Goal: Information Seeking & Learning: Understand process/instructions

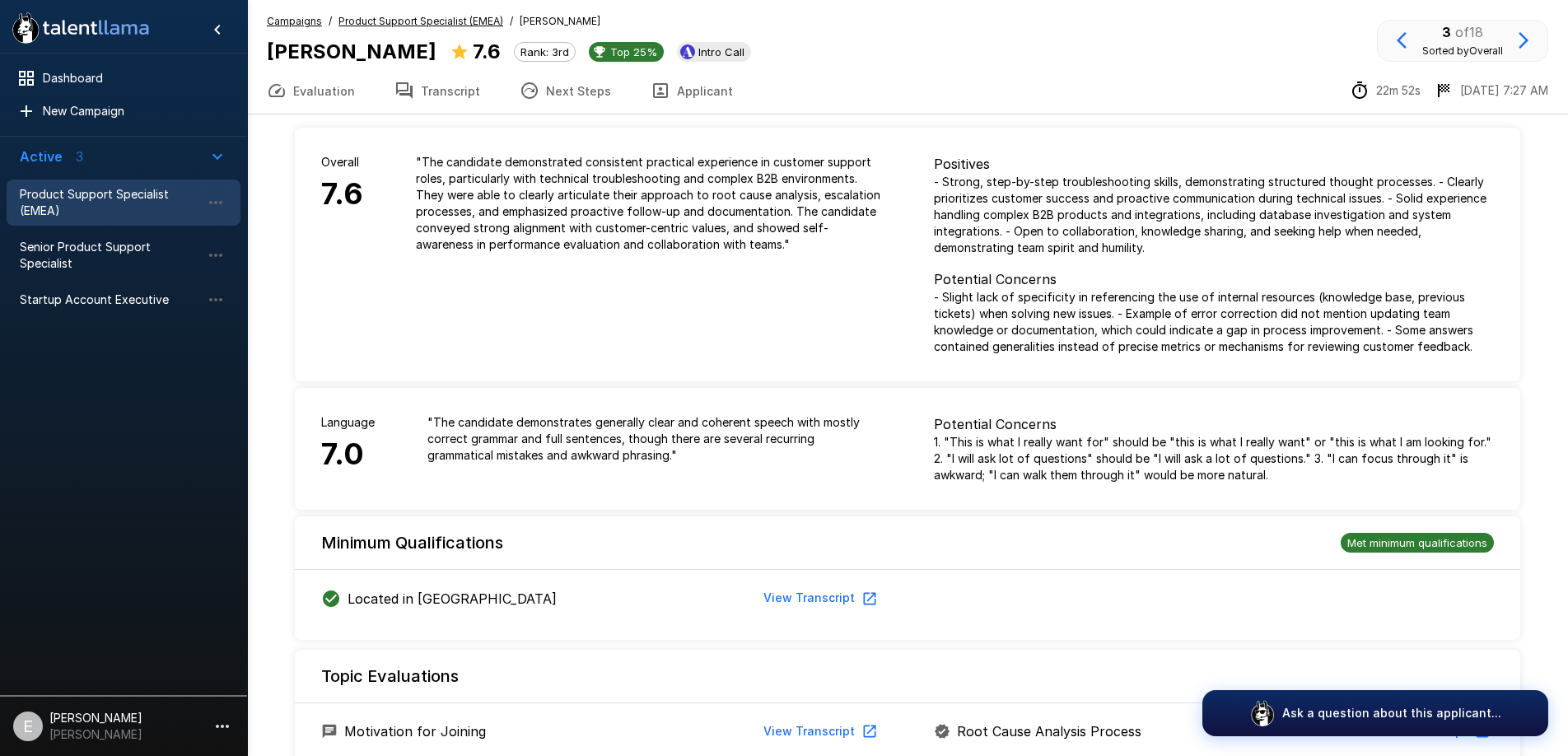
click at [464, 90] on button "Transcript" at bounding box center [437, 90] width 125 height 47
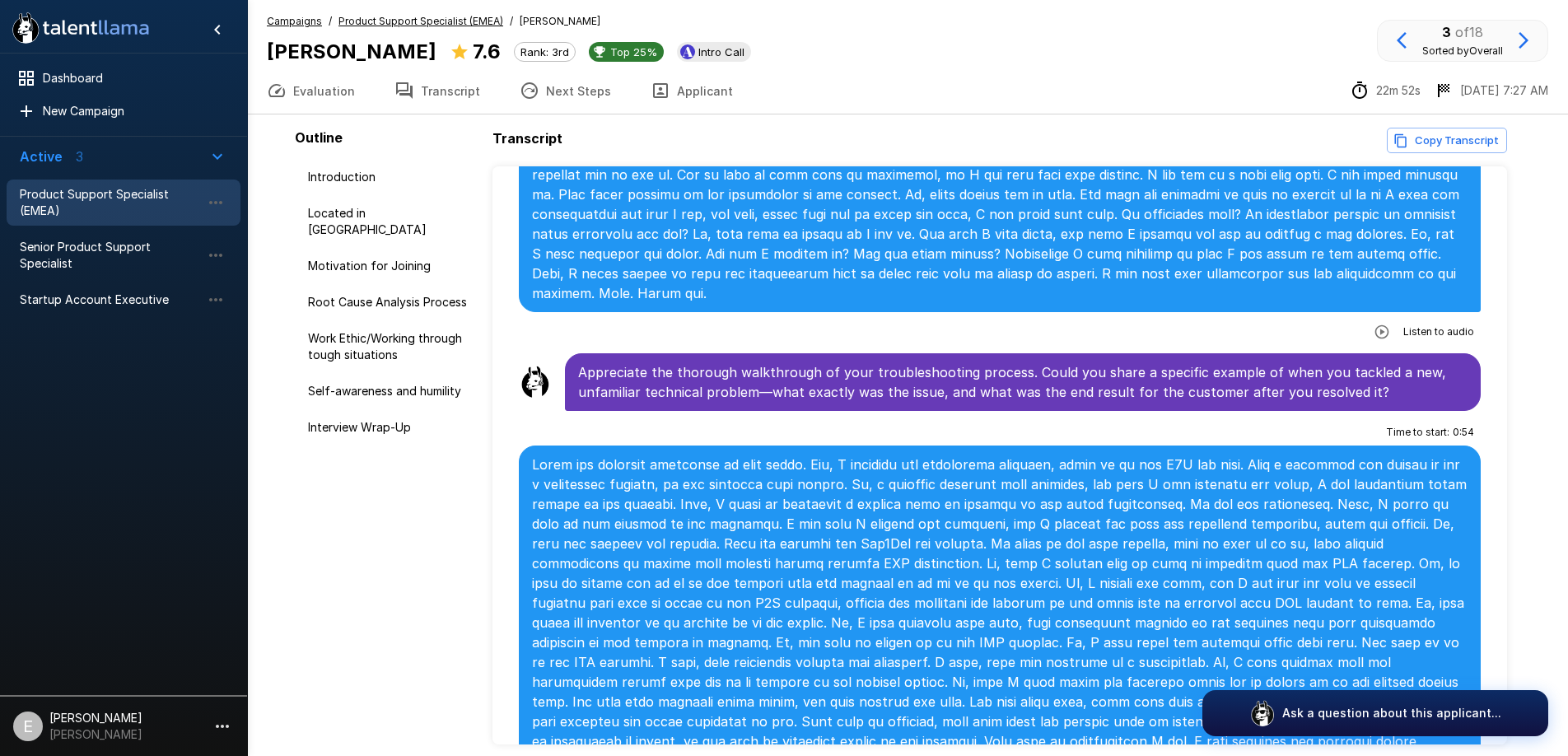
scroll to position [1481, 0]
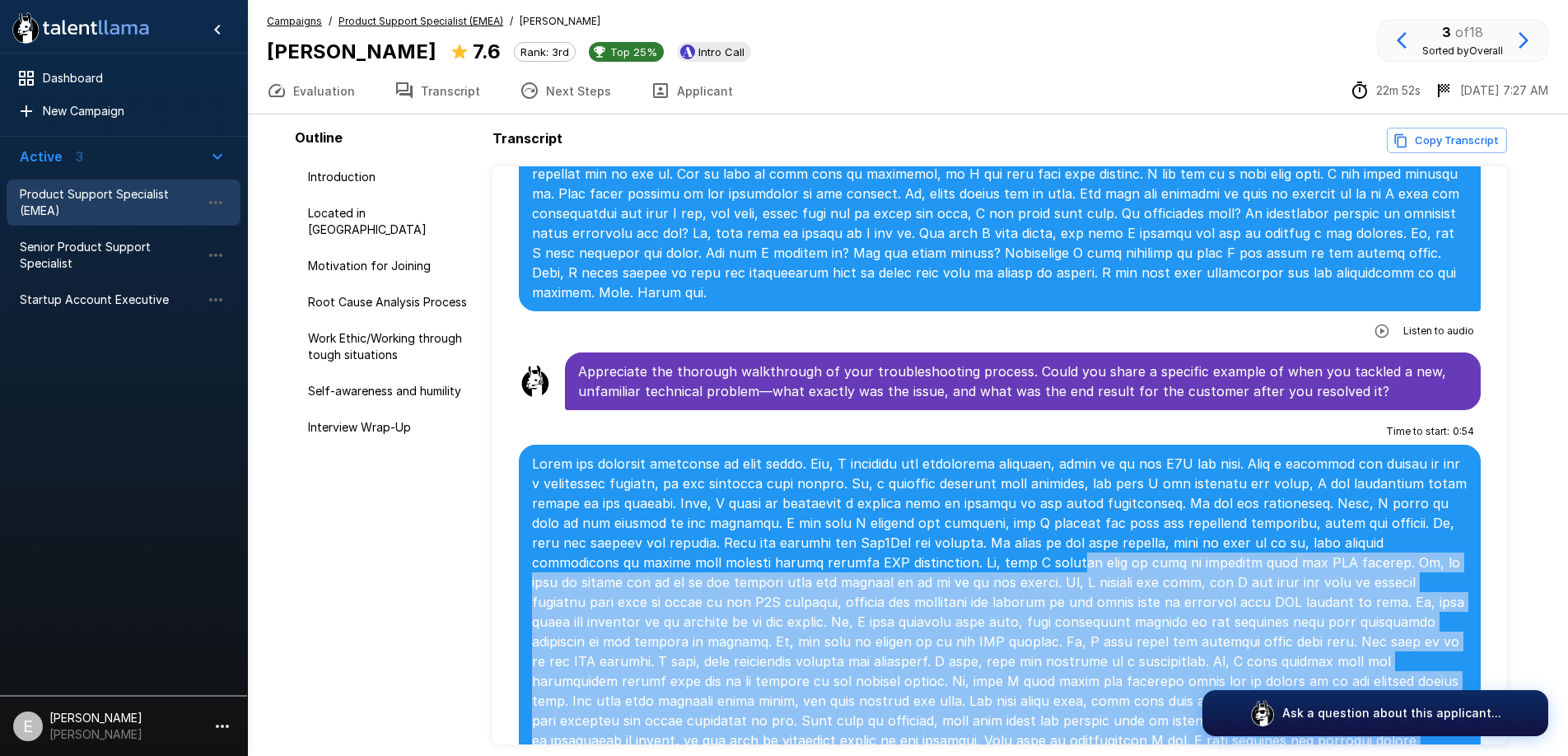
drag, startPoint x: 884, startPoint y: 479, endPoint x: 883, endPoint y: 662, distance: 183.0
click at [883, 663] on p at bounding box center [999, 651] width 936 height 395
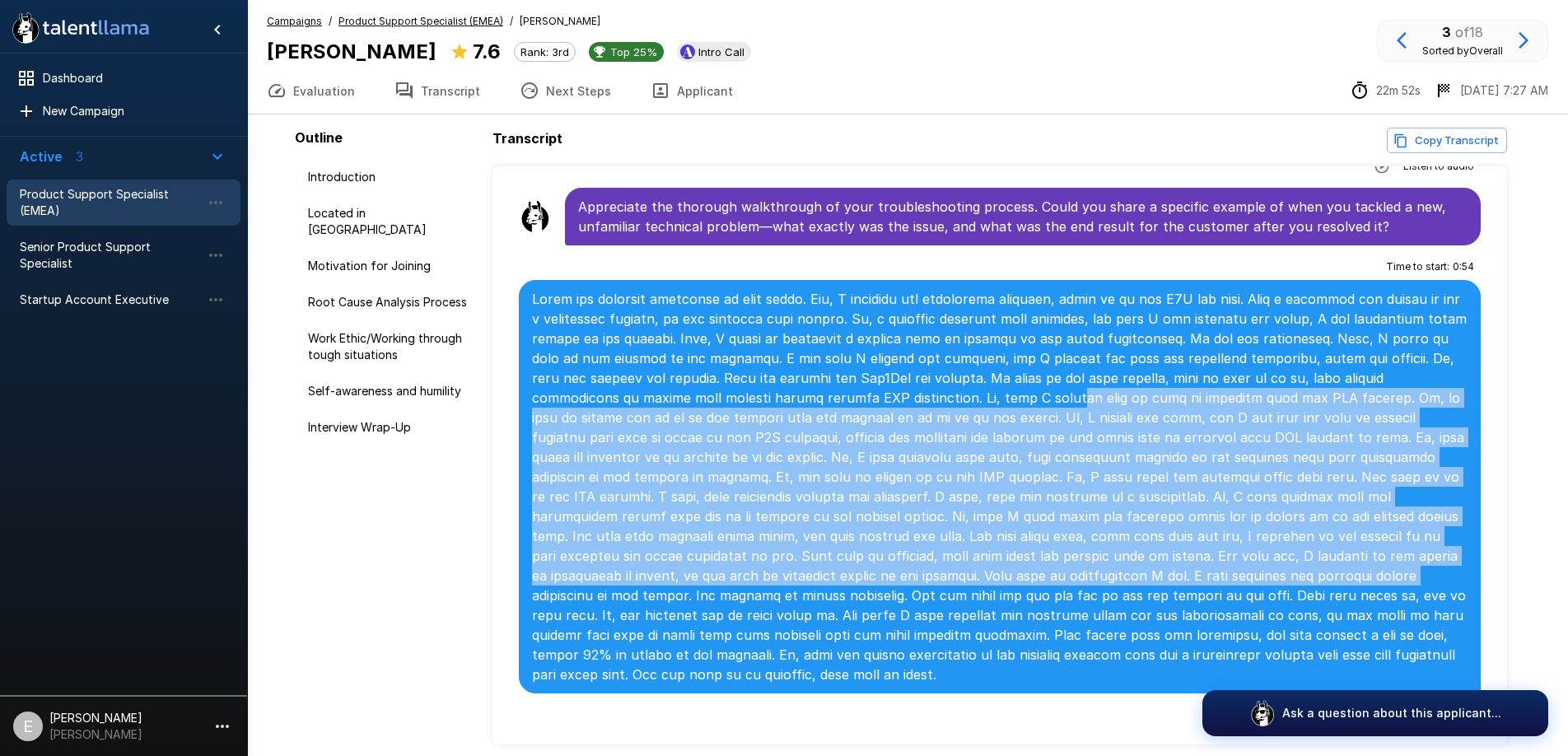
scroll to position [1649, 0]
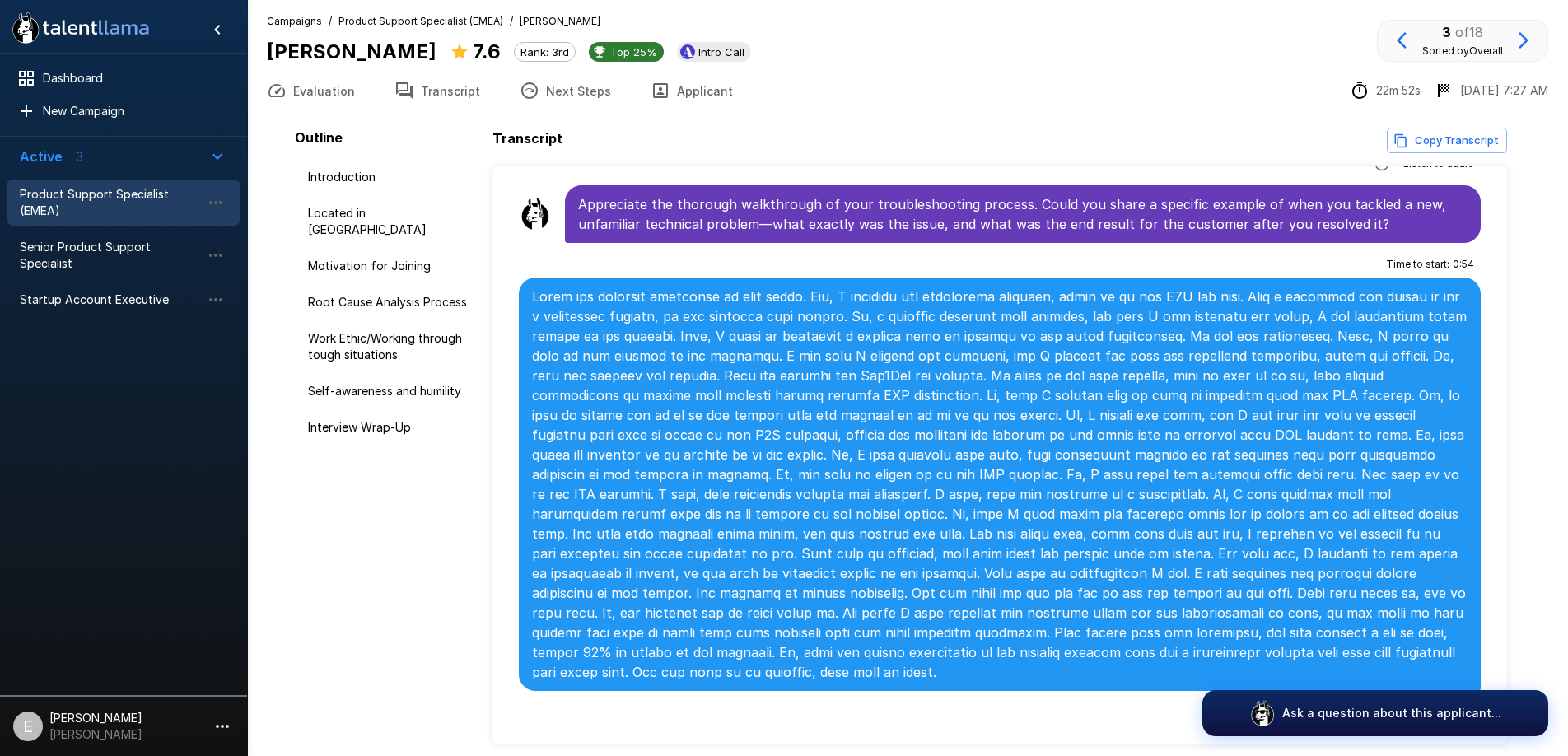
click at [633, 393] on p at bounding box center [999, 484] width 936 height 395
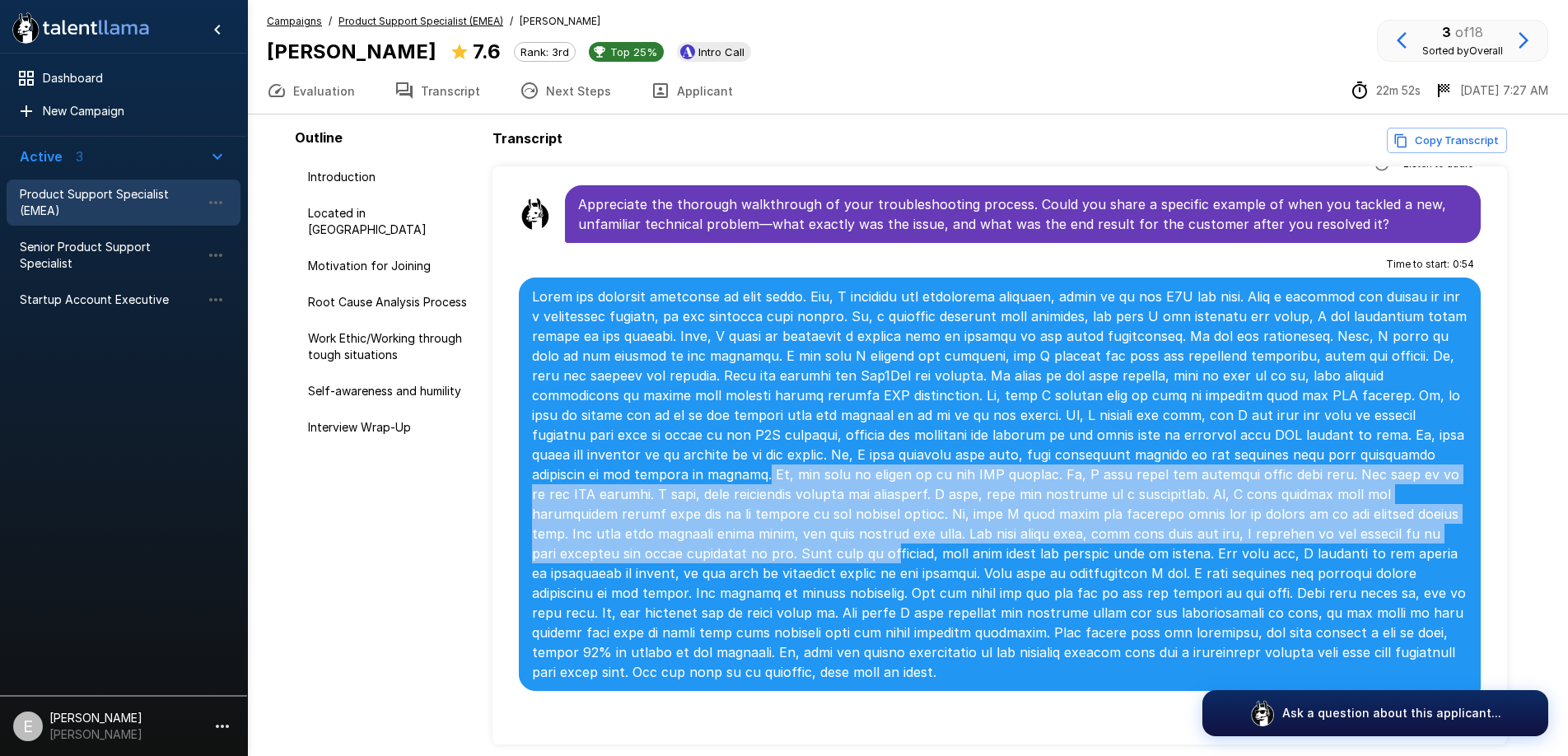
drag, startPoint x: 1339, startPoint y: 377, endPoint x: 1333, endPoint y: 445, distance: 68.3
click at [1333, 445] on p at bounding box center [999, 484] width 936 height 395
drag, startPoint x: 1333, startPoint y: 445, endPoint x: 1306, endPoint y: 445, distance: 27.0
click at [1320, 445] on p at bounding box center [999, 484] width 936 height 395
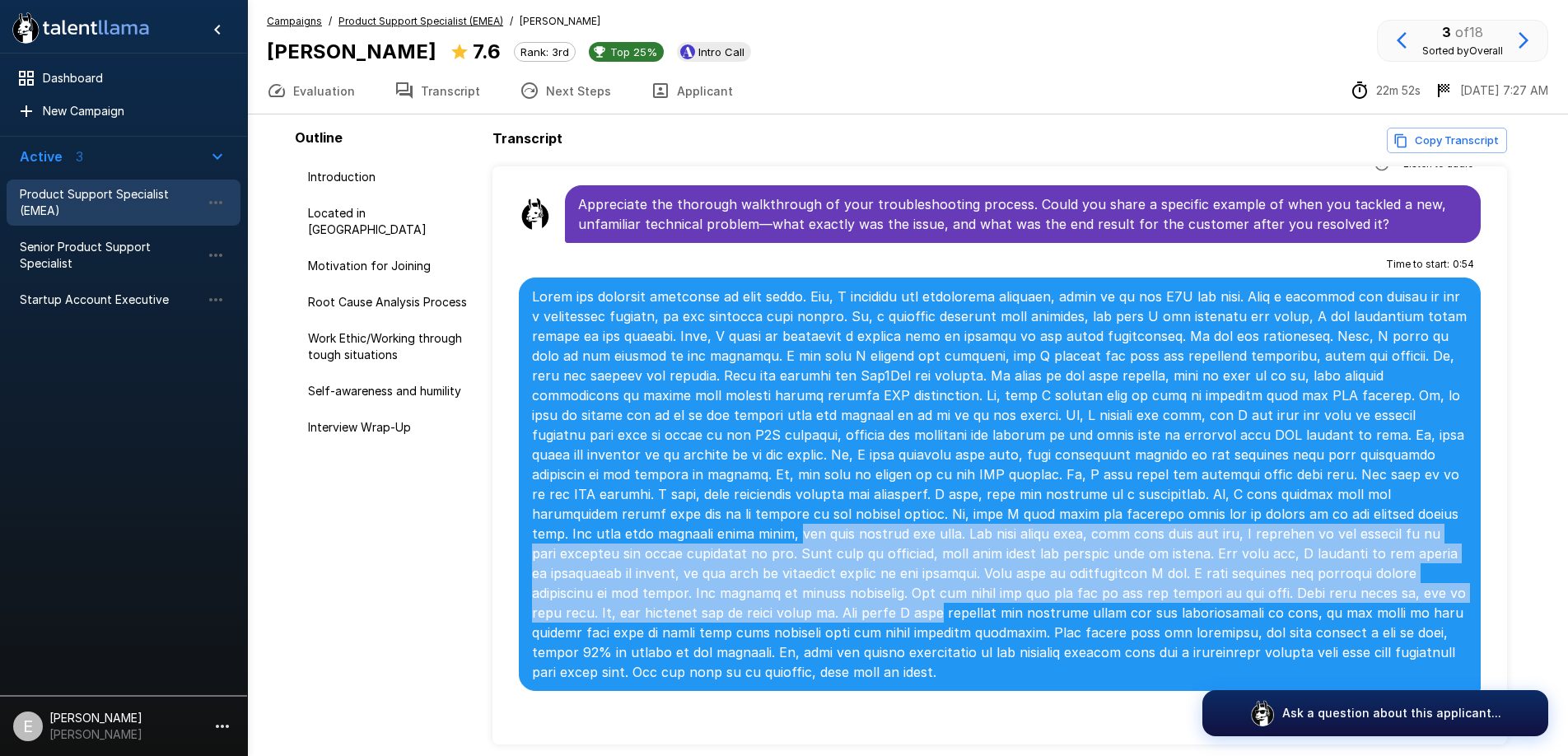
drag, startPoint x: 1281, startPoint y: 444, endPoint x: 1270, endPoint y: 519, distance: 75.8
click at [1270, 519] on p at bounding box center [999, 484] width 936 height 395
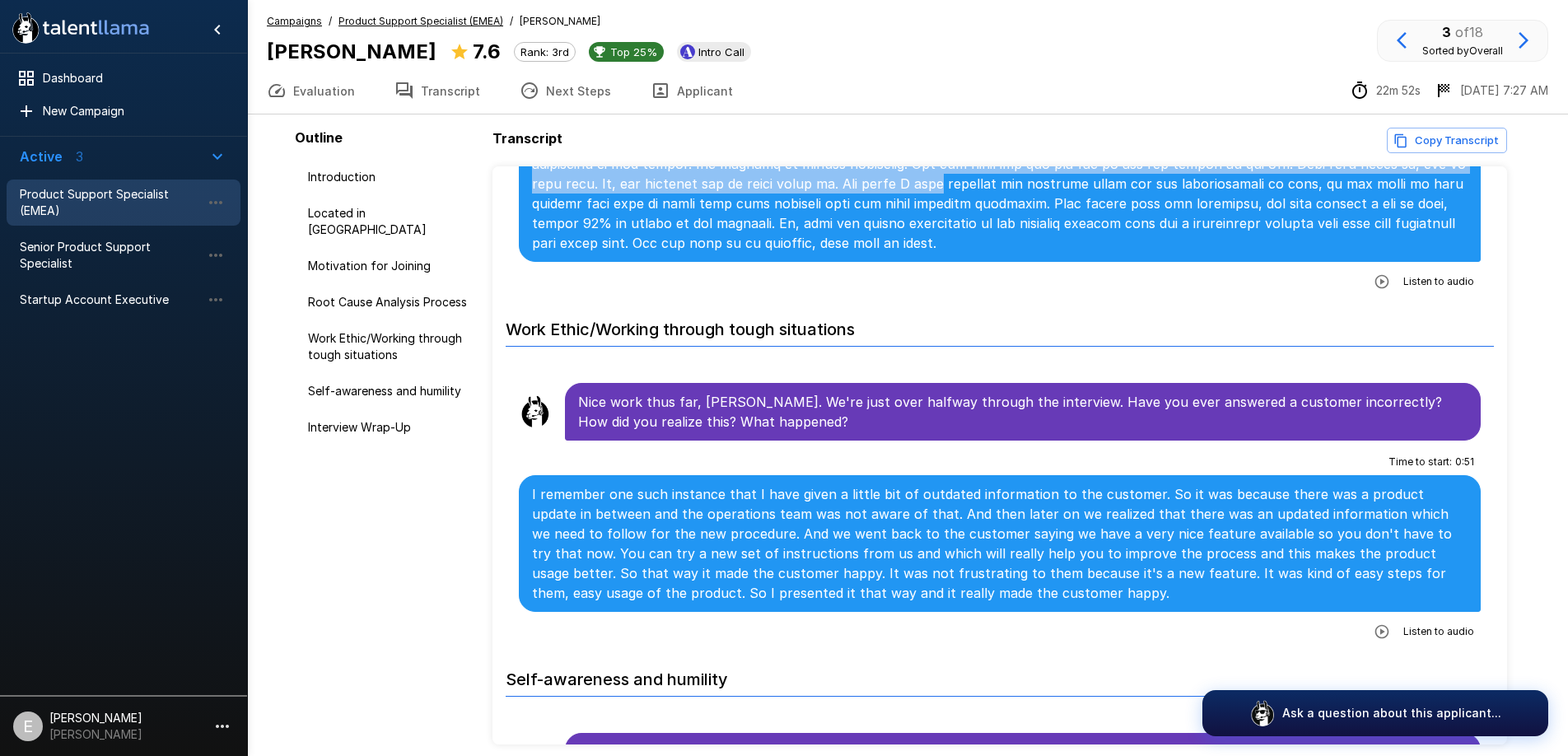
scroll to position [2076, 0]
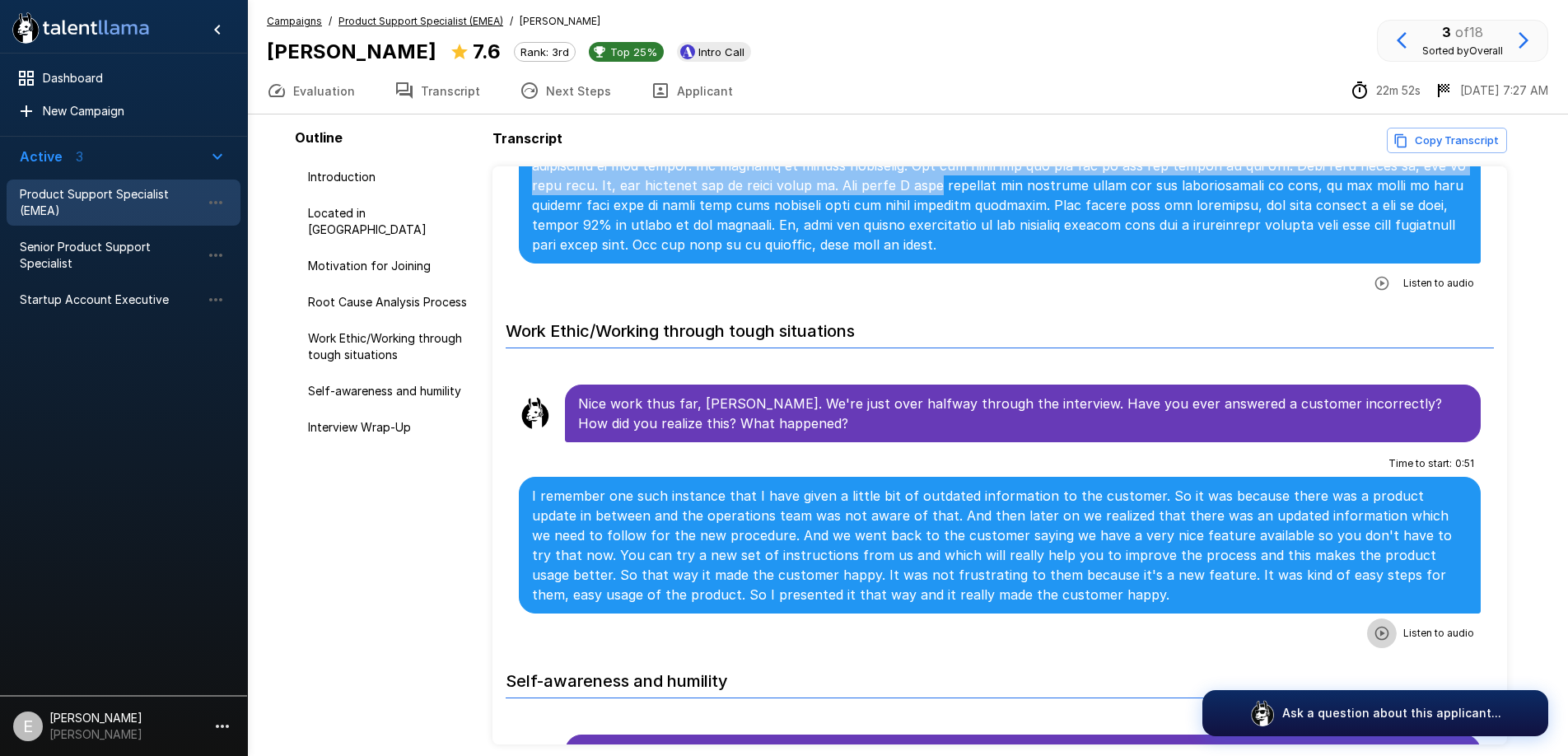
click at [1375, 619] on button "button" at bounding box center [1382, 634] width 29 height 29
click at [1312, 627] on icon "button" at bounding box center [1314, 635] width 16 height 16
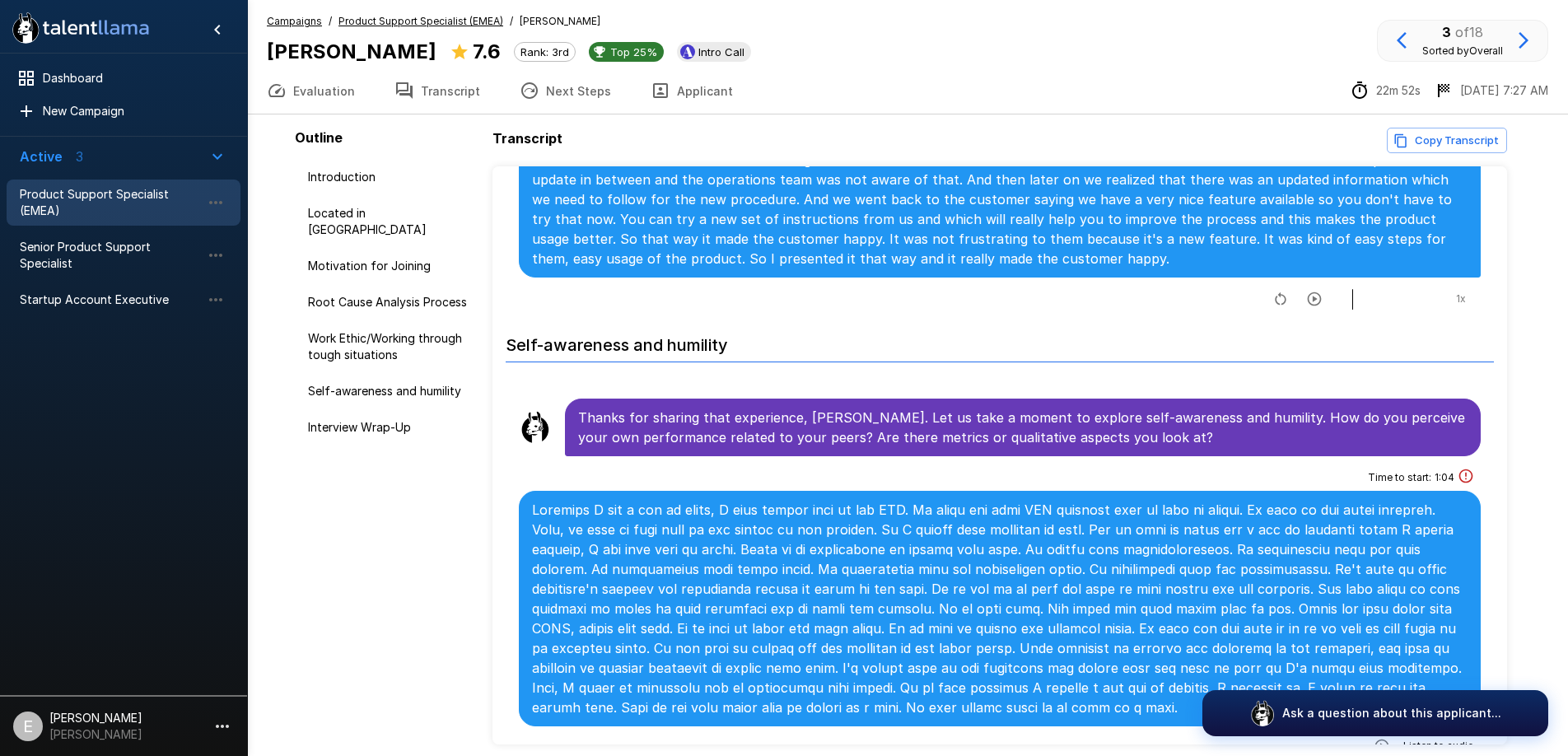
scroll to position [2414, 0]
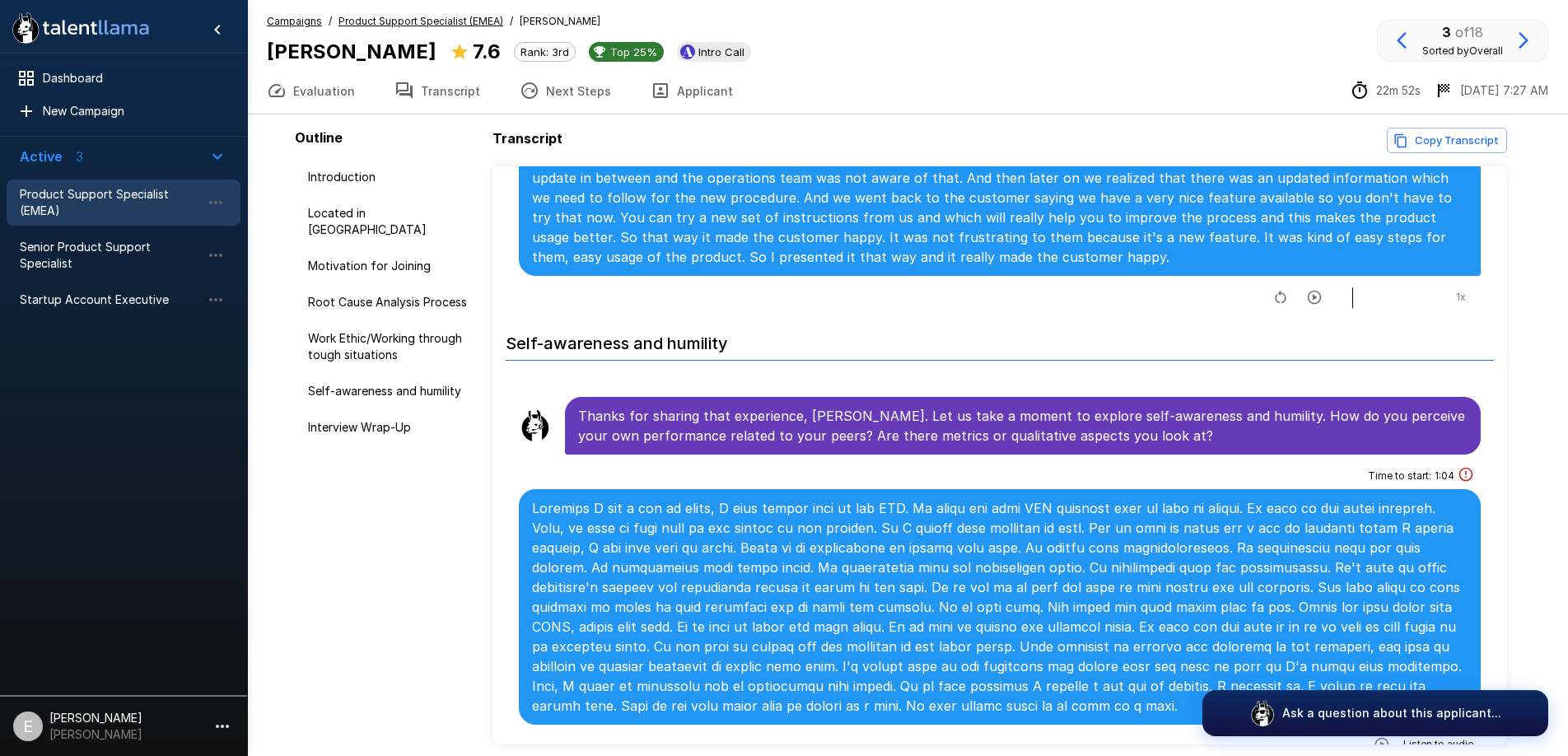
click at [1259, 499] on p at bounding box center [999, 607] width 936 height 217
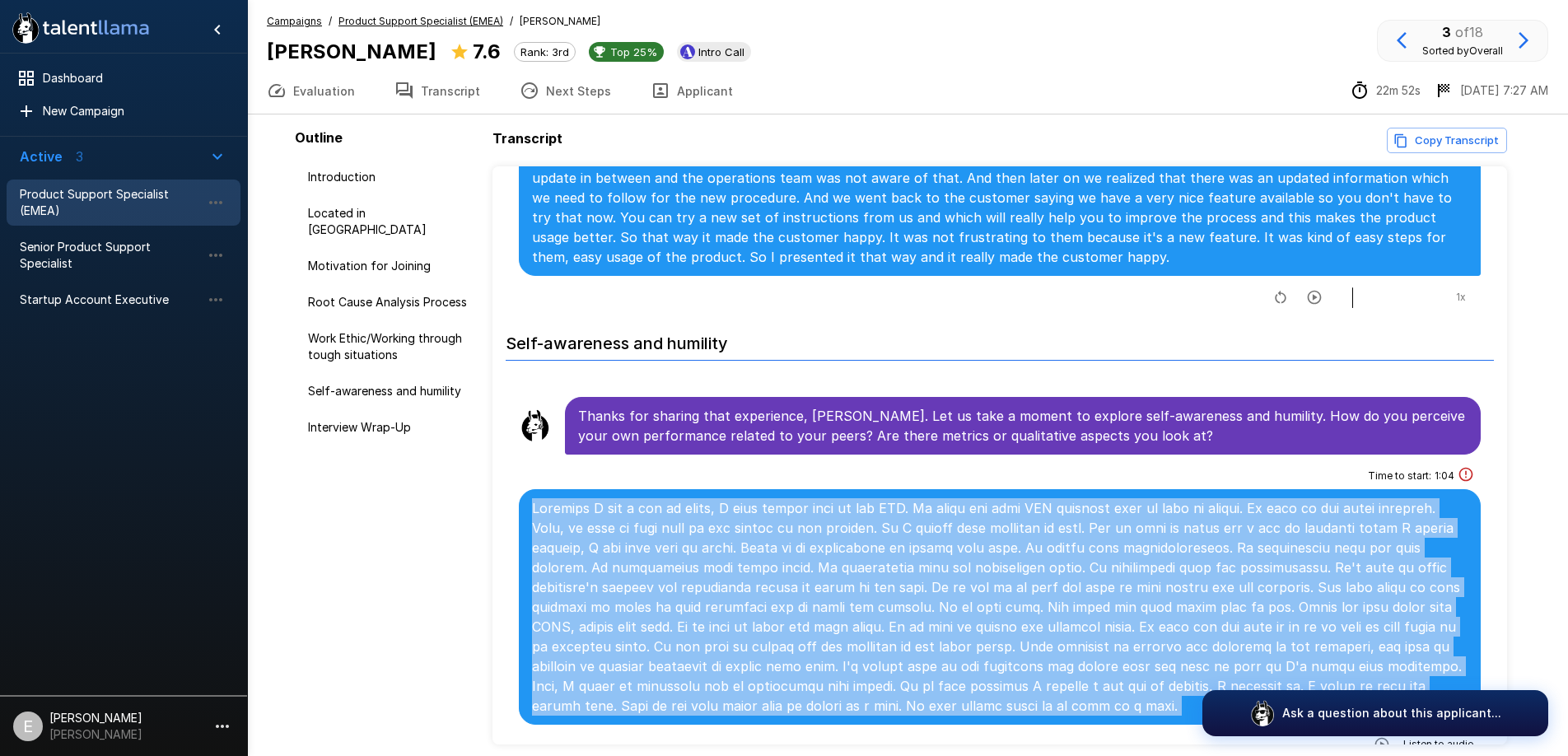
click at [1259, 499] on p at bounding box center [999, 607] width 936 height 217
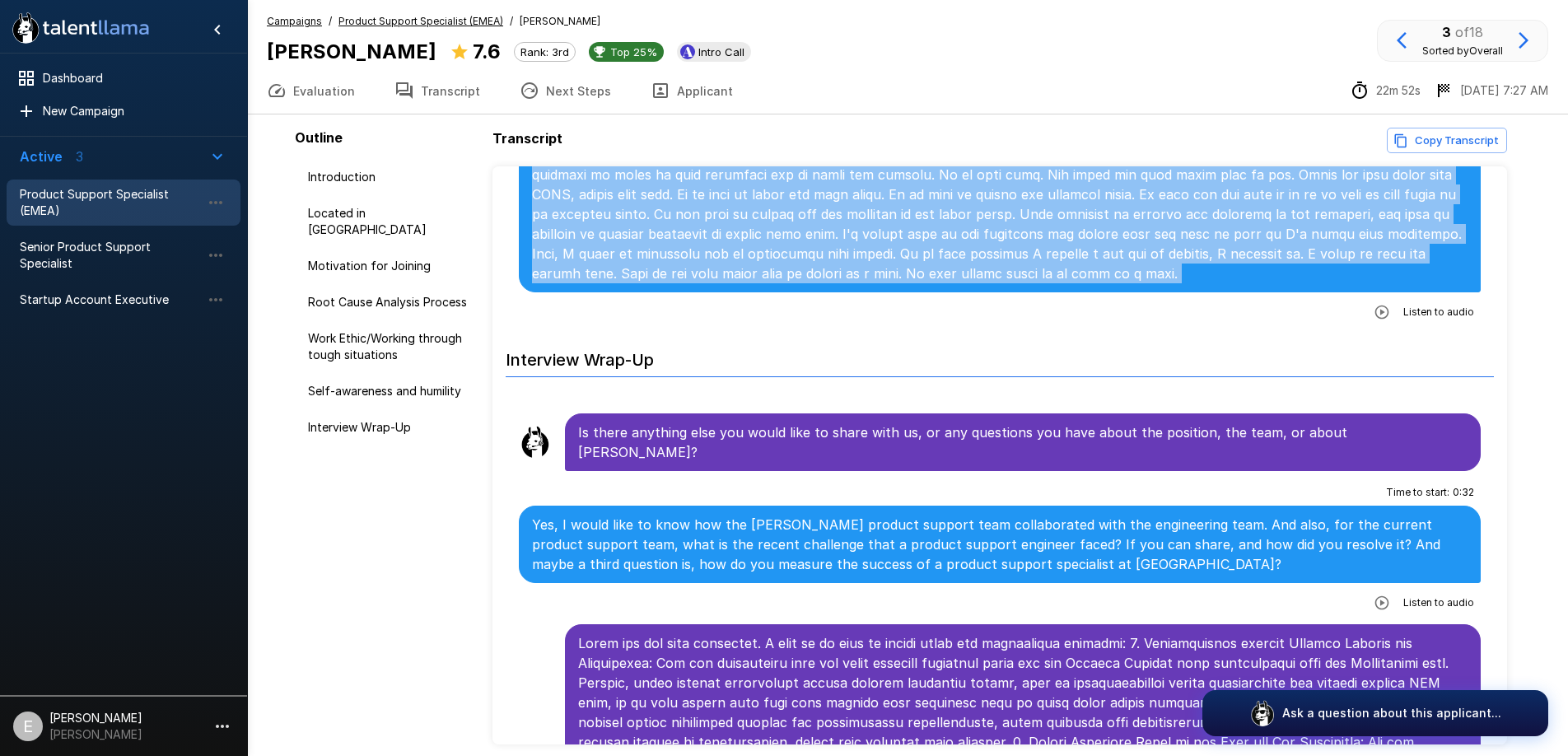
scroll to position [3016, 0]
